Goal: Task Accomplishment & Management: Manage account settings

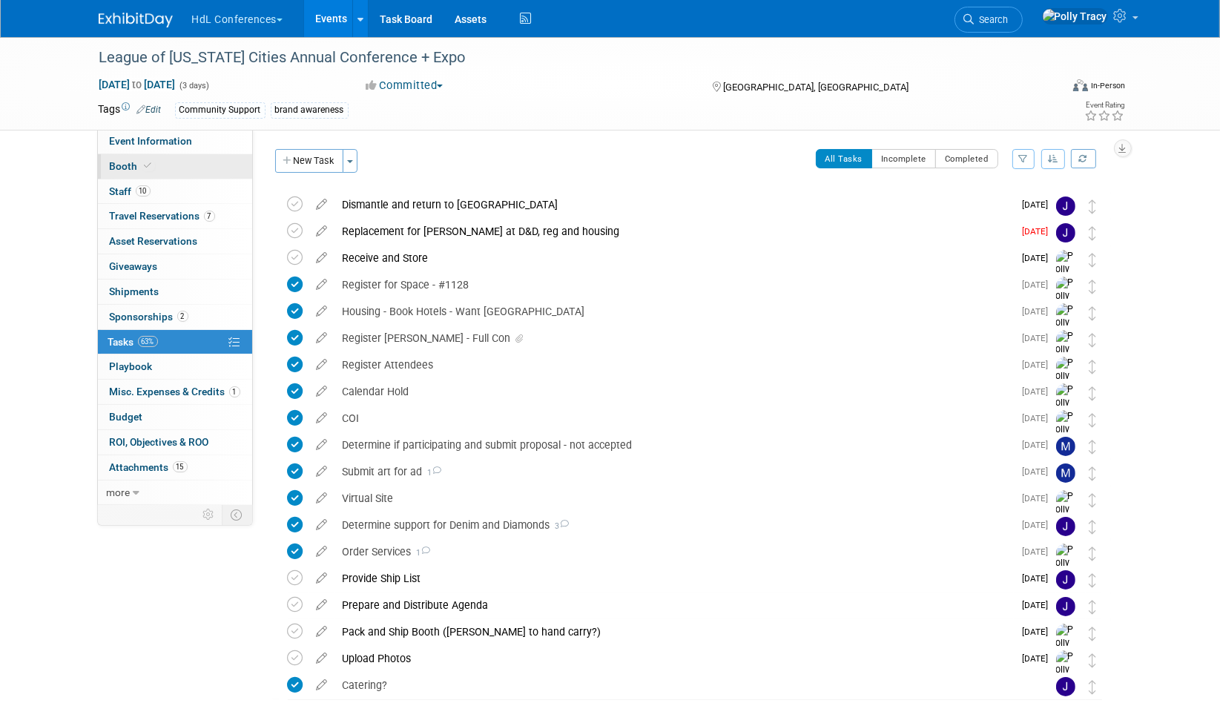
click at [122, 168] on span "Booth" at bounding box center [132, 166] width 45 height 12
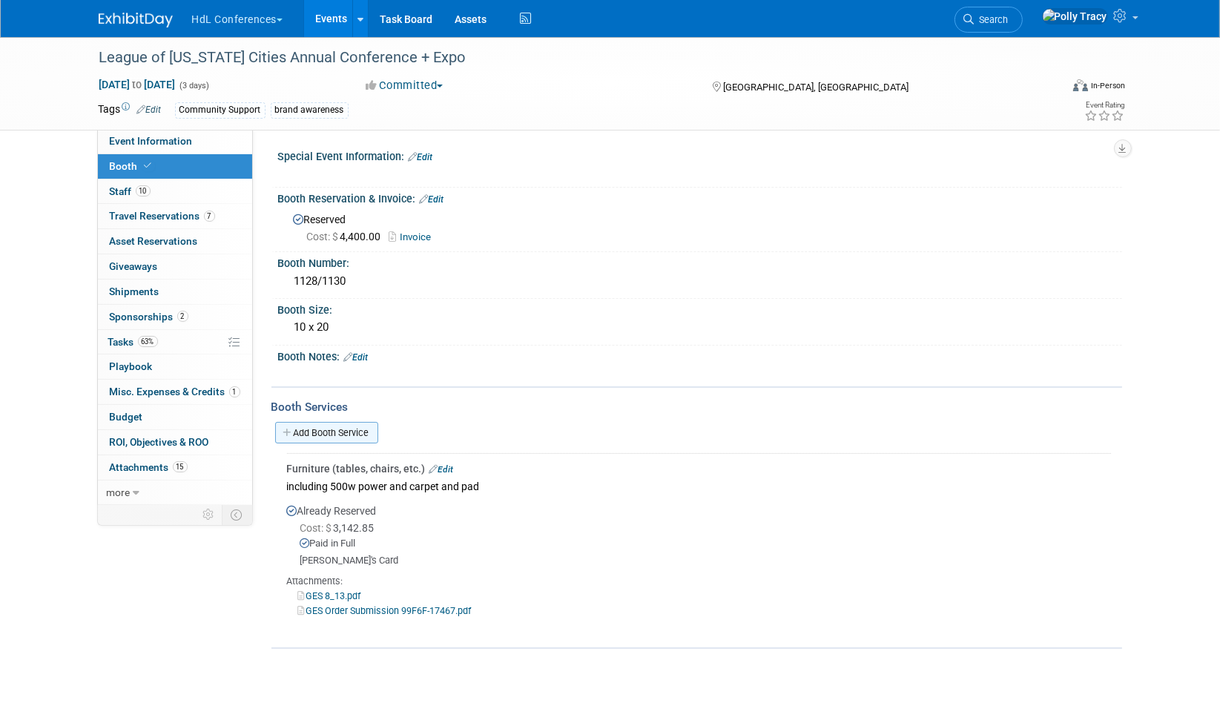
click at [328, 426] on link "Add Booth Service" at bounding box center [326, 433] width 103 height 22
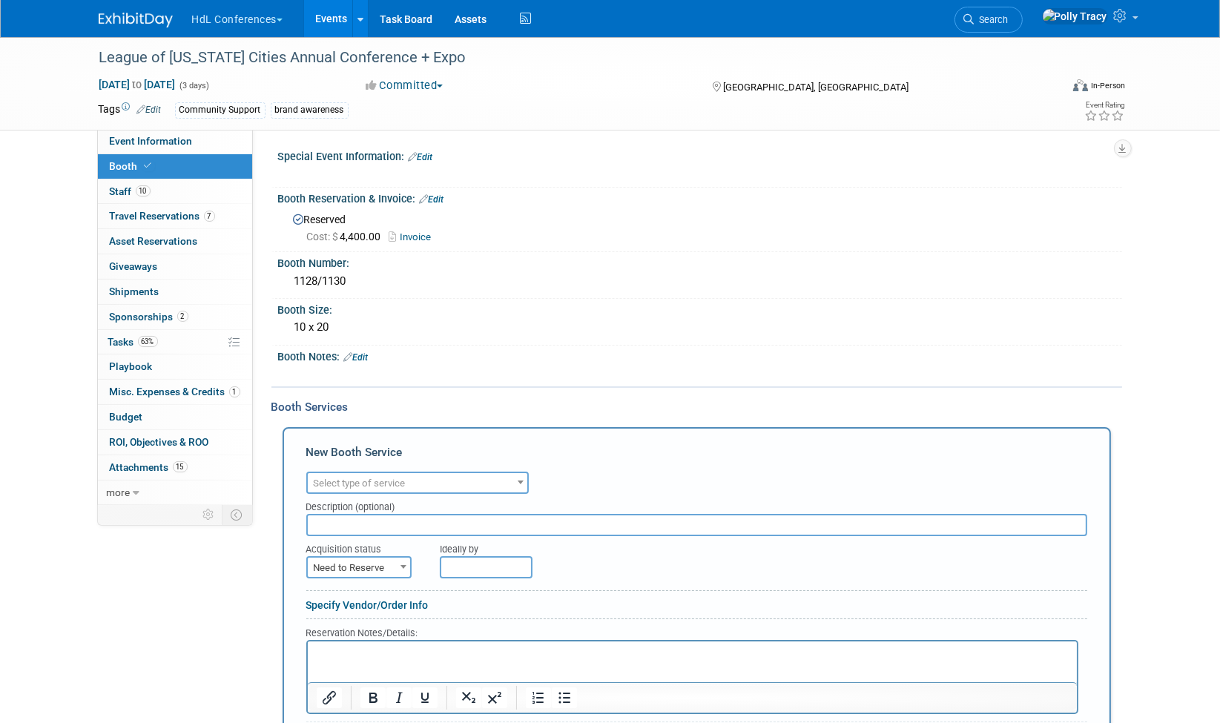
click at [359, 481] on span "Select type of service" at bounding box center [360, 483] width 92 height 11
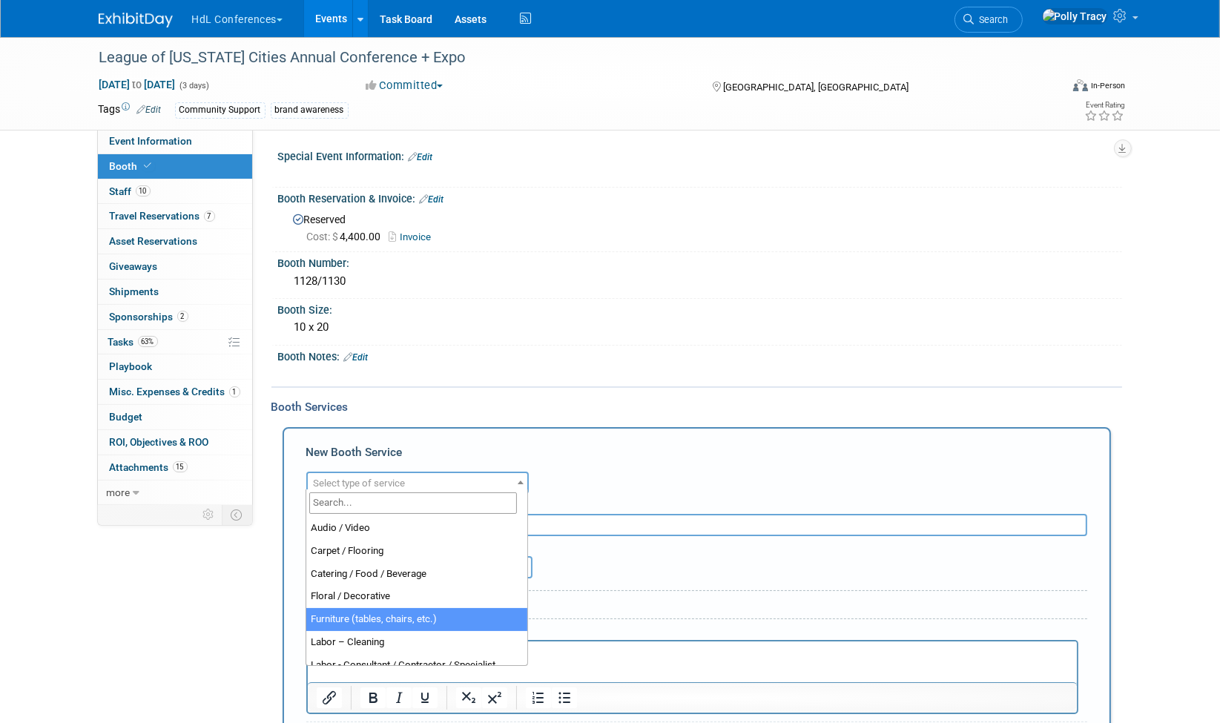
select select "6"
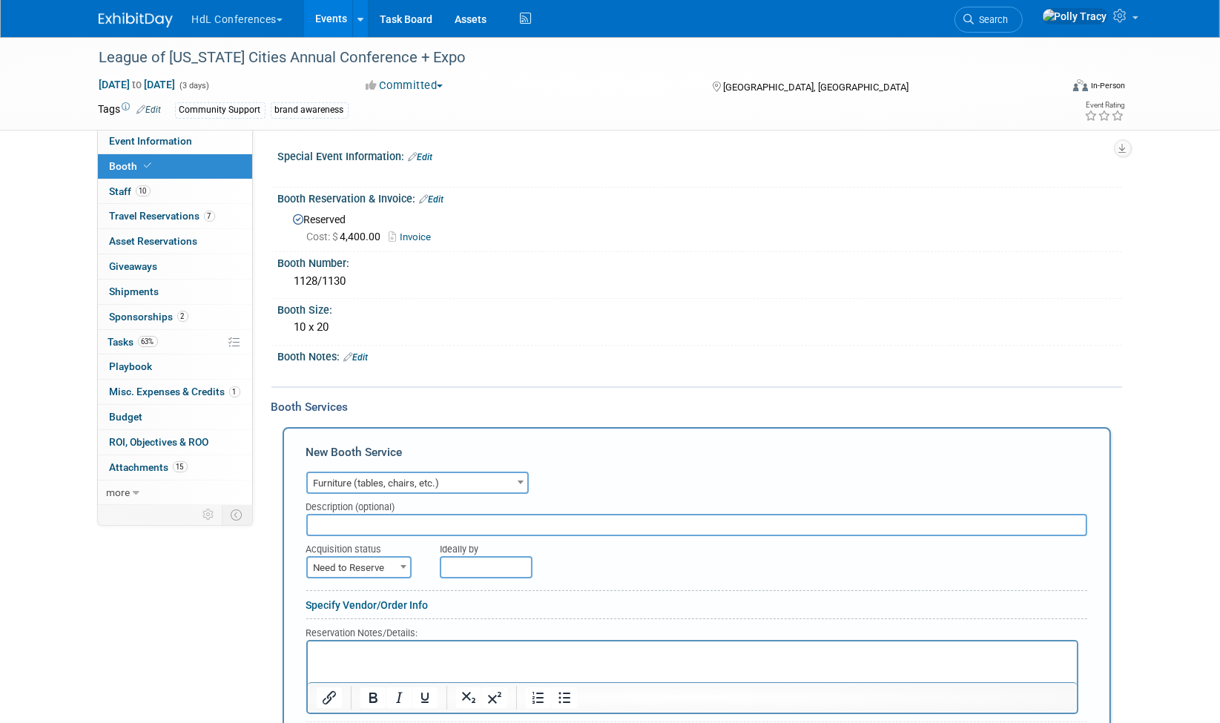
click at [319, 514] on input "text" at bounding box center [696, 525] width 781 height 22
type input "Wastebaskets (2)"
click at [320, 565] on span "Need to Reserve" at bounding box center [359, 568] width 102 height 21
select select "2"
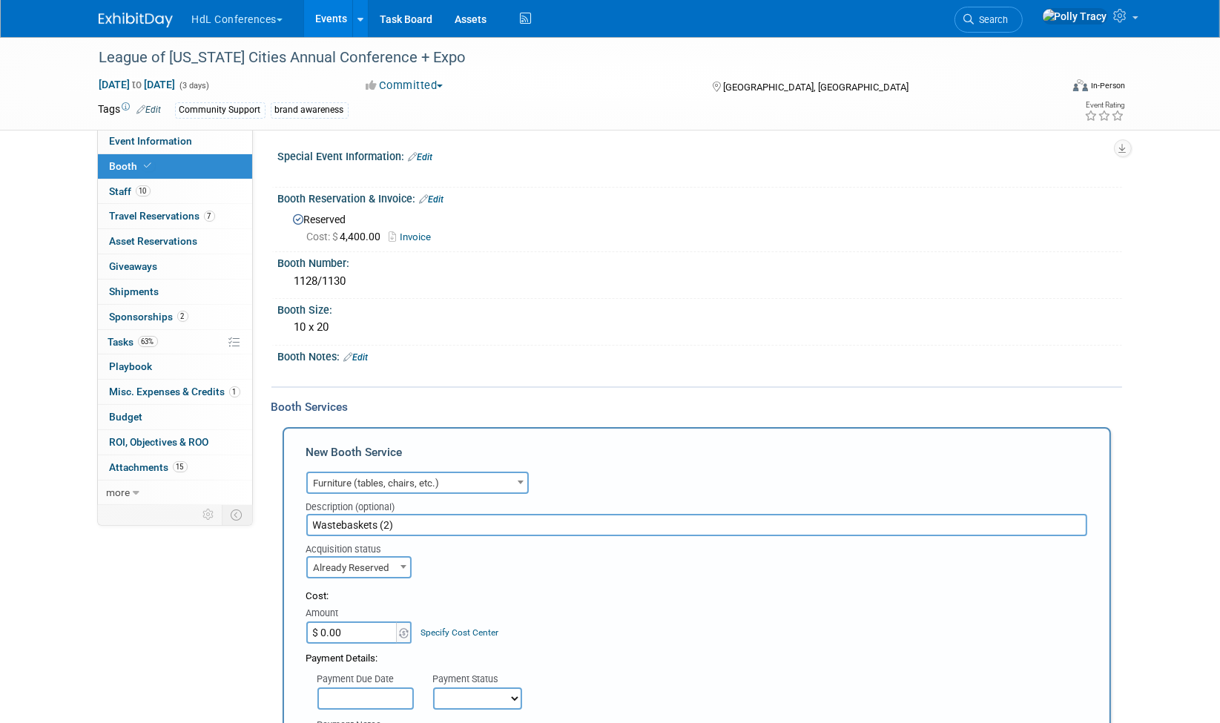
click at [352, 629] on input "$ 0.00" at bounding box center [352, 633] width 93 height 22
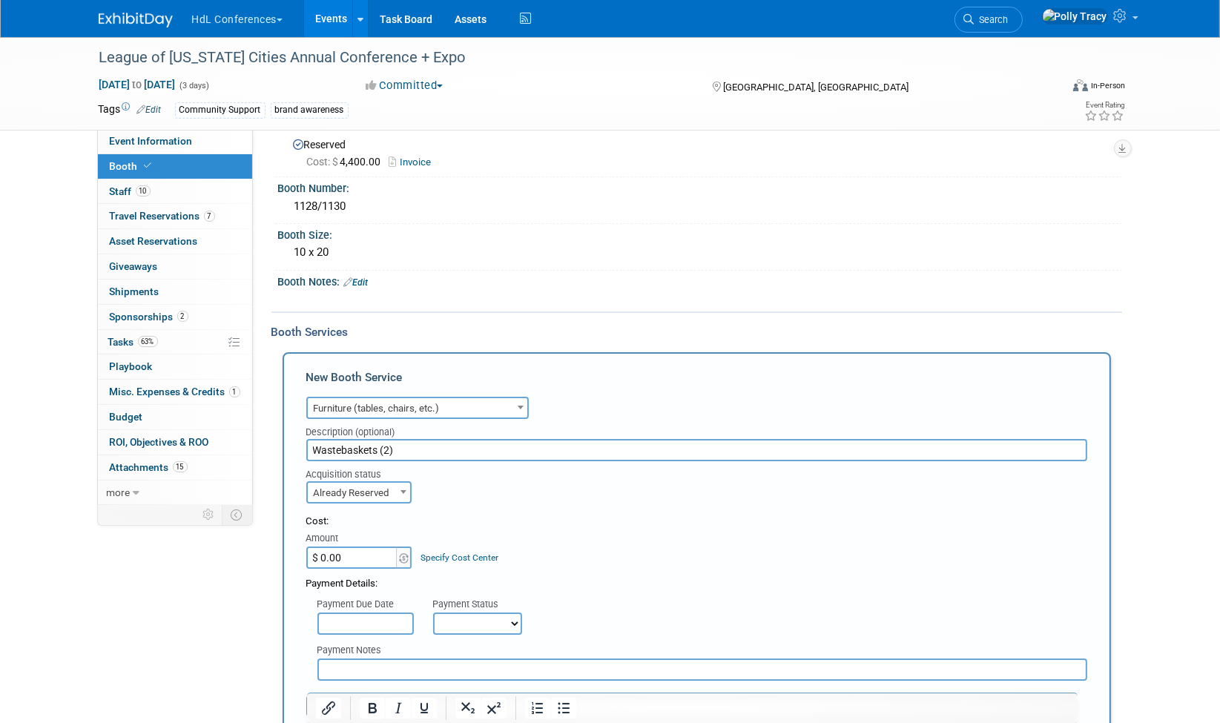
scroll to position [165, 0]
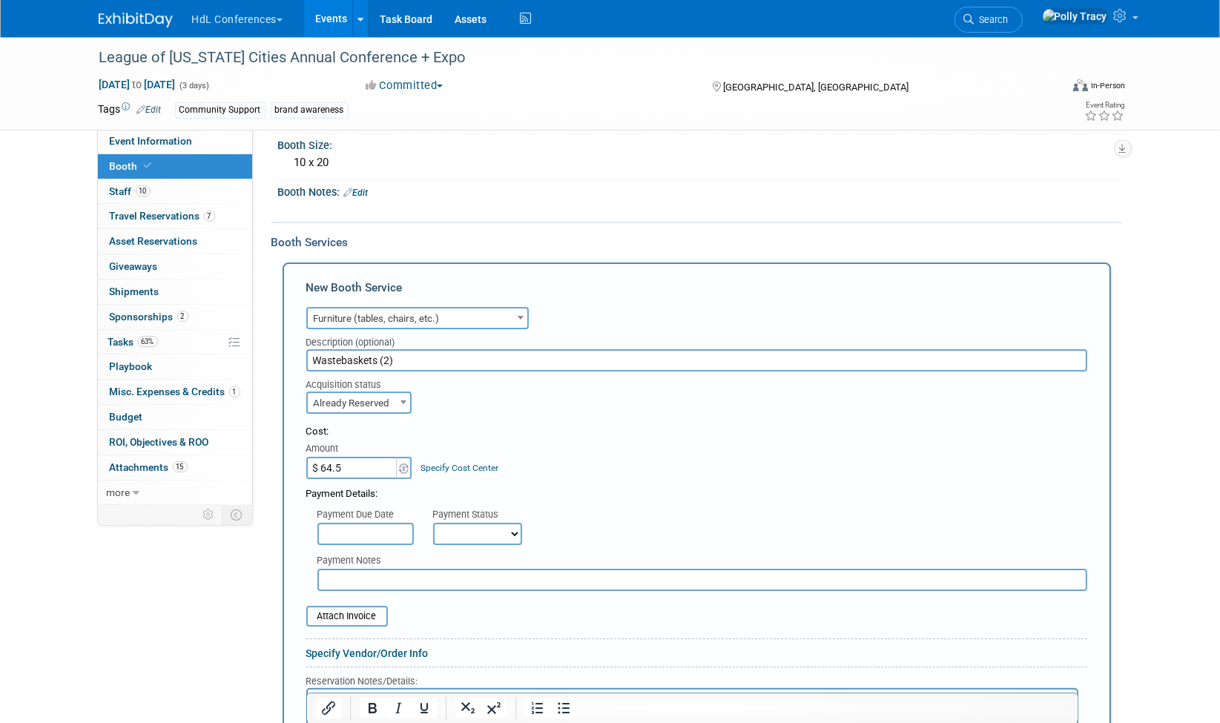
type input "$ 64.50"
click at [768, 479] on div "Payment Details:" at bounding box center [696, 490] width 781 height 22
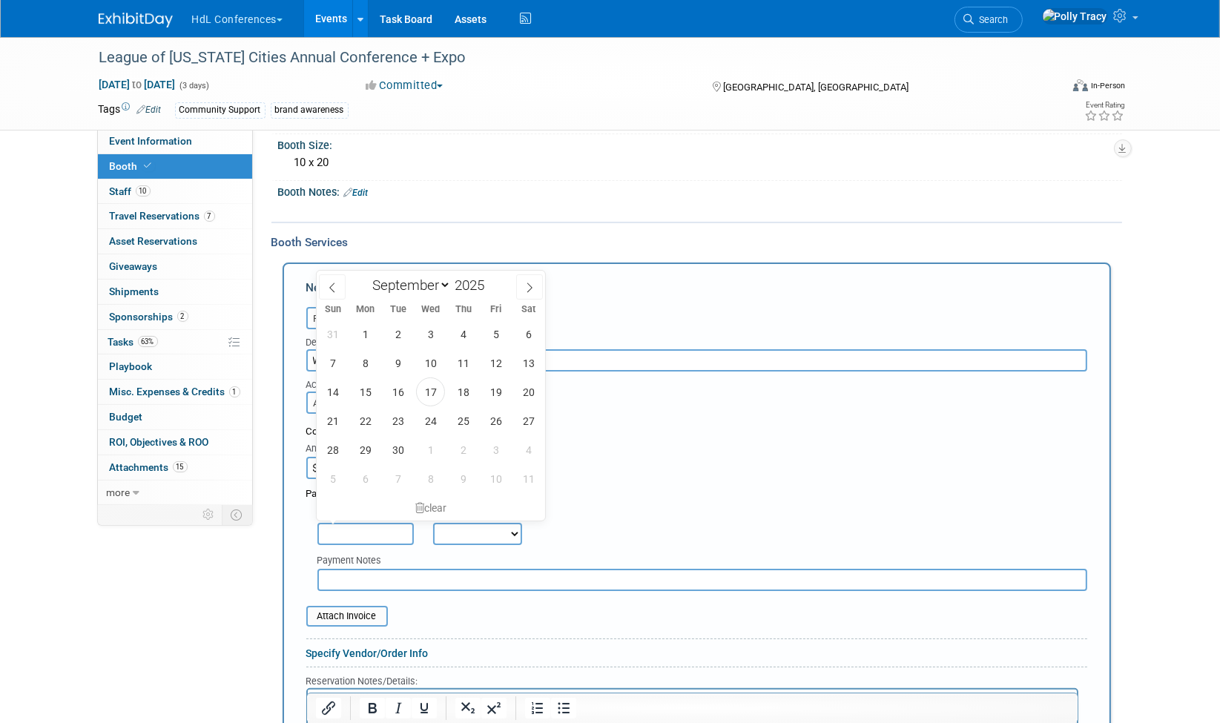
click at [369, 537] on input "text" at bounding box center [365, 534] width 96 height 22
click at [426, 394] on span "17" at bounding box center [430, 392] width 29 height 29
type input "[DATE]"
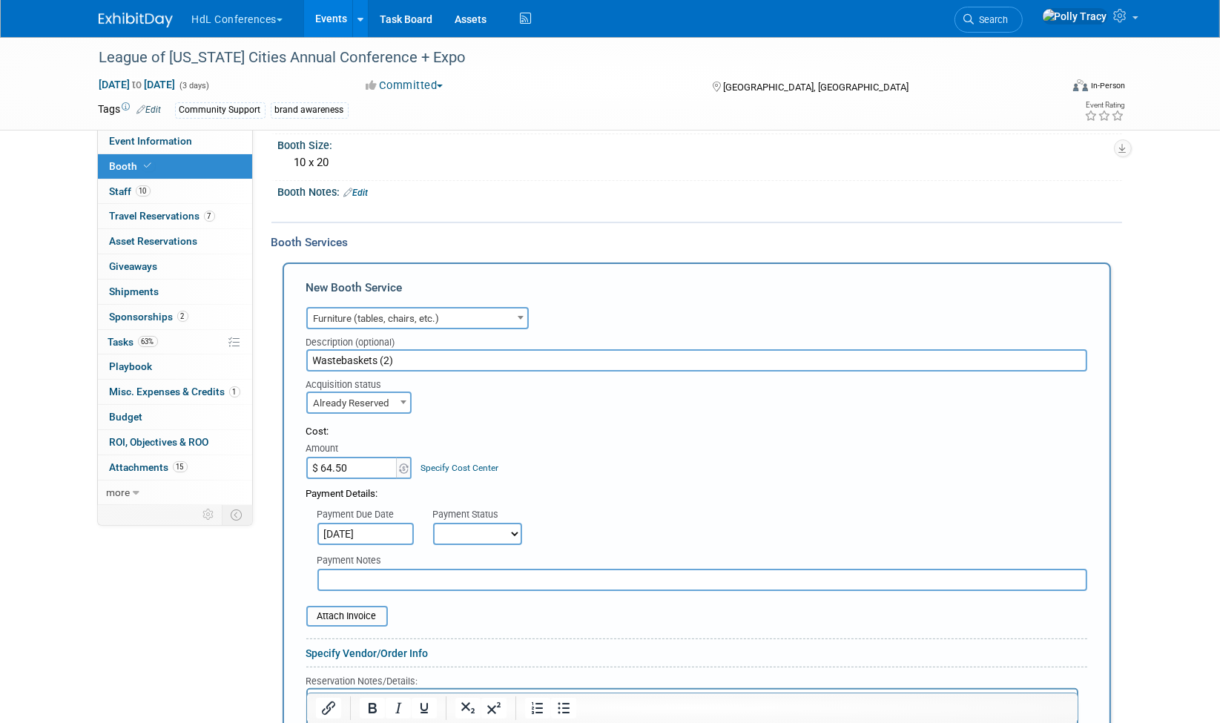
click at [457, 523] on select "Not Paid Yet Partially Paid Paid in Full" at bounding box center [477, 534] width 89 height 22
select select "1"
click at [433, 523] on select "Not Paid Yet Partially Paid Paid in Full" at bounding box center [477, 534] width 89 height 22
click at [451, 577] on input "text" at bounding box center [702, 580] width 770 height 22
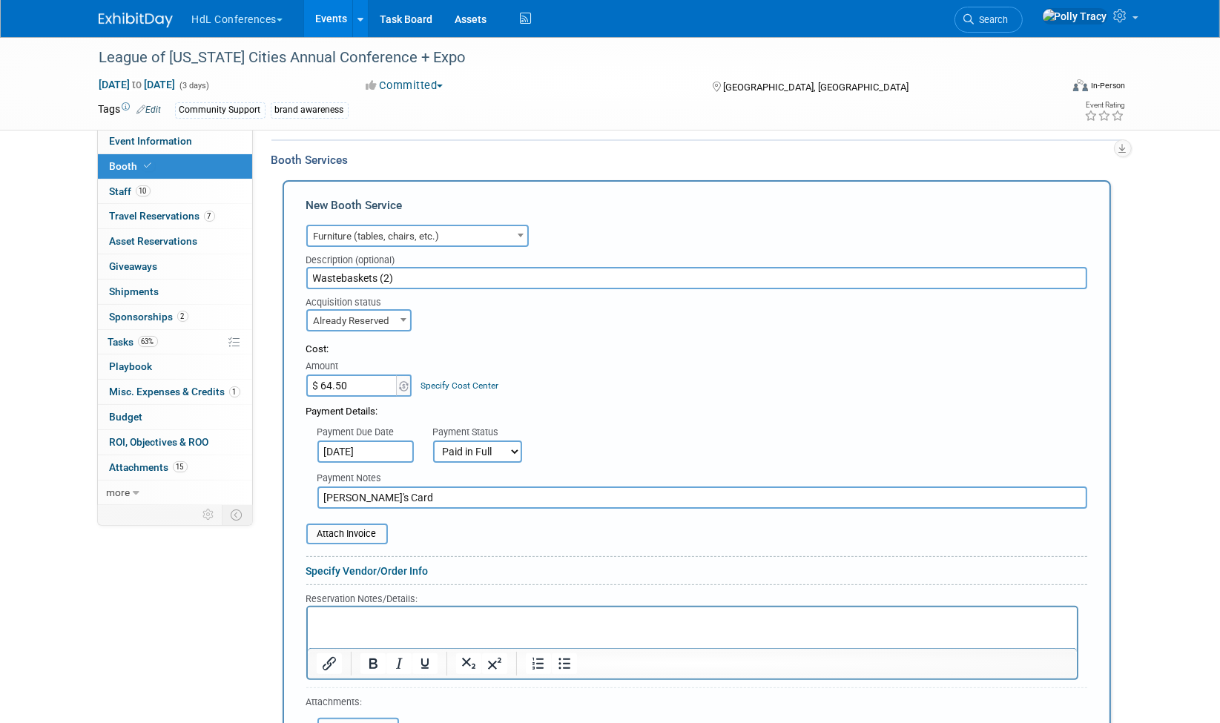
scroll to position [329, 0]
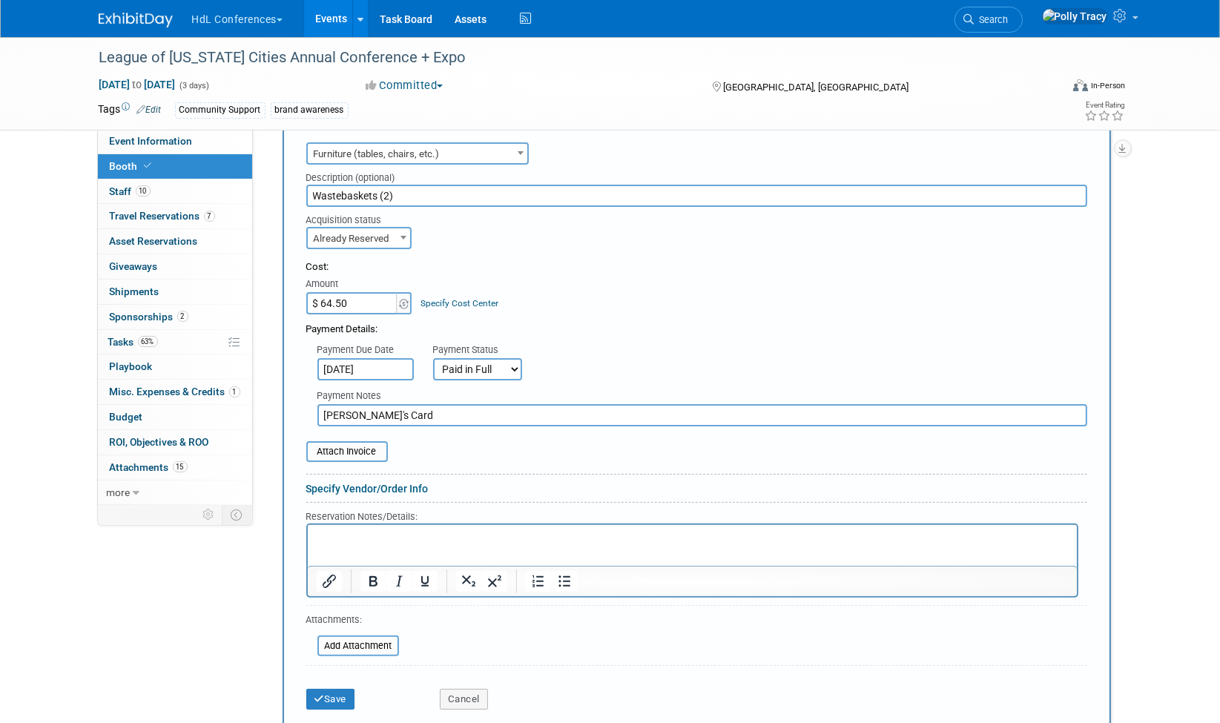
type input "[PERSON_NAME]'s Card"
